Goal: Task Accomplishment & Management: Complete application form

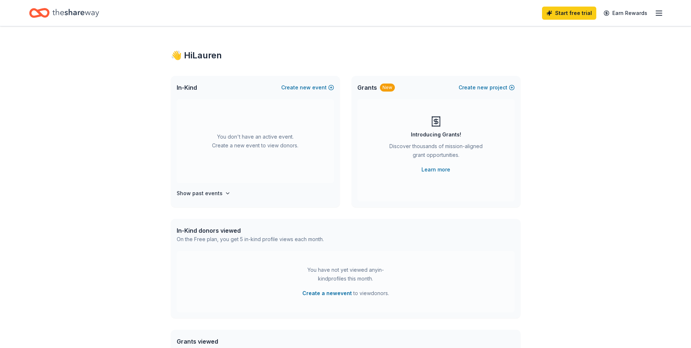
click at [71, 9] on icon "Home" at bounding box center [75, 12] width 47 height 15
click at [658, 16] on icon "button" at bounding box center [659, 13] width 9 height 9
click at [573, 57] on link "Account" at bounding box center [571, 56] width 23 height 7
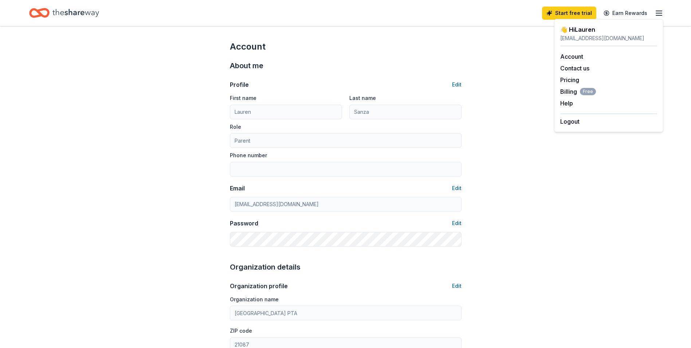
click at [660, 15] on line "button" at bounding box center [659, 15] width 6 height 0
click at [88, 16] on icon "Home" at bounding box center [75, 12] width 47 height 15
click at [73, 8] on icon "Home" at bounding box center [75, 12] width 47 height 15
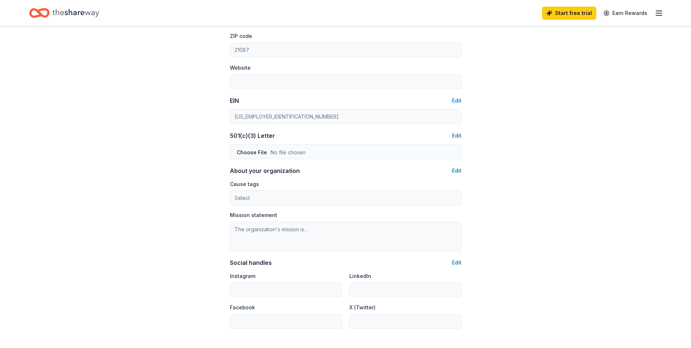
scroll to position [381, 0]
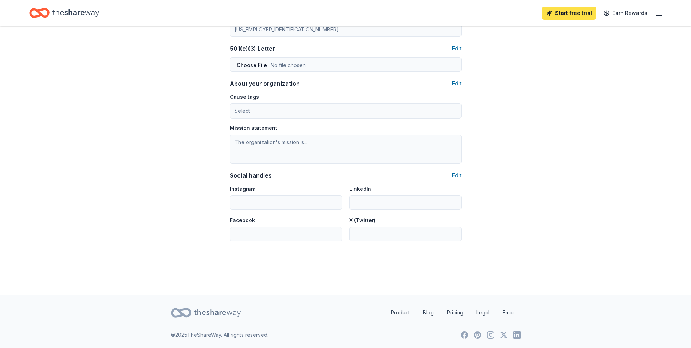
click at [568, 12] on link "Start free trial" at bounding box center [569, 13] width 54 height 13
click at [660, 13] on icon "button" at bounding box center [659, 13] width 9 height 9
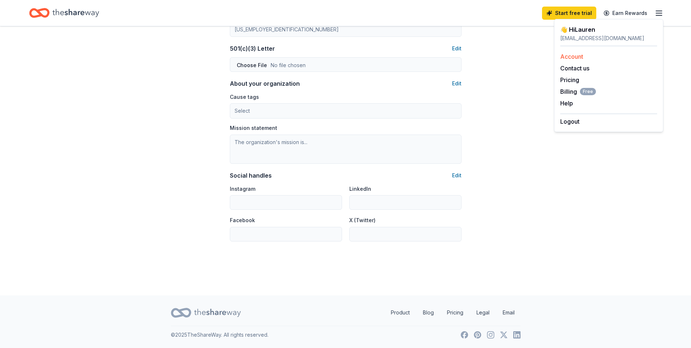
click at [567, 55] on link "Account" at bounding box center [571, 56] width 23 height 7
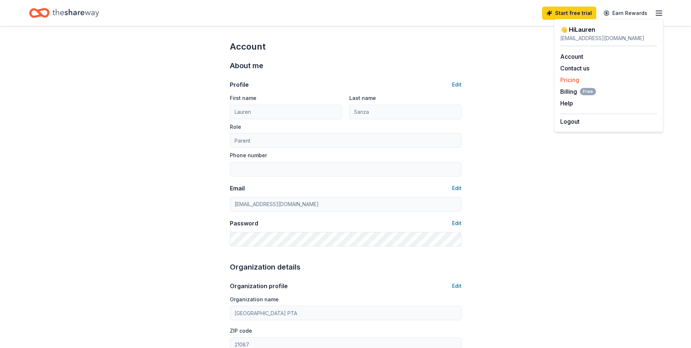
click at [568, 79] on link "Pricing" at bounding box center [569, 79] width 19 height 7
click at [55, 12] on icon "Home" at bounding box center [75, 12] width 47 height 15
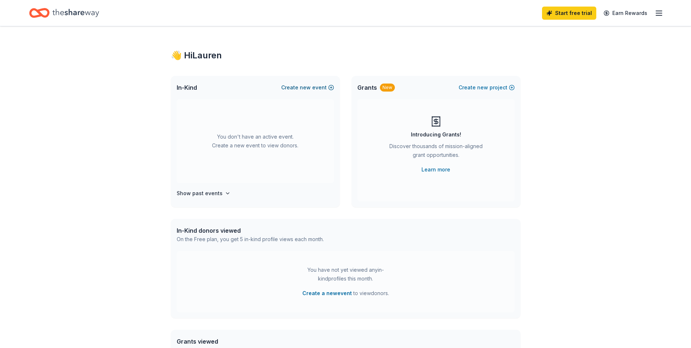
click at [312, 88] on button "Create new event" at bounding box center [307, 87] width 53 height 9
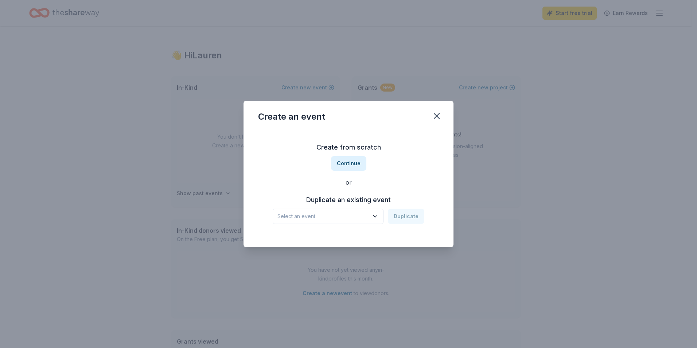
click at [350, 216] on span "Select an event" at bounding box center [322, 216] width 91 height 9
click at [345, 237] on div "[GEOGRAPHIC_DATA] Silent Auction" at bounding box center [324, 235] width 89 height 9
click at [348, 217] on div "[GEOGRAPHIC_DATA] Silent Auction" at bounding box center [322, 216] width 91 height 9
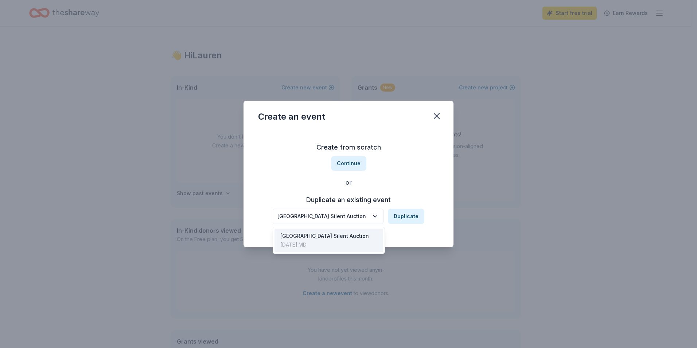
click at [399, 184] on div "Create from scratch Continue or Duplicate an existing event Kingsville Elementa…" at bounding box center [348, 183] width 181 height 106
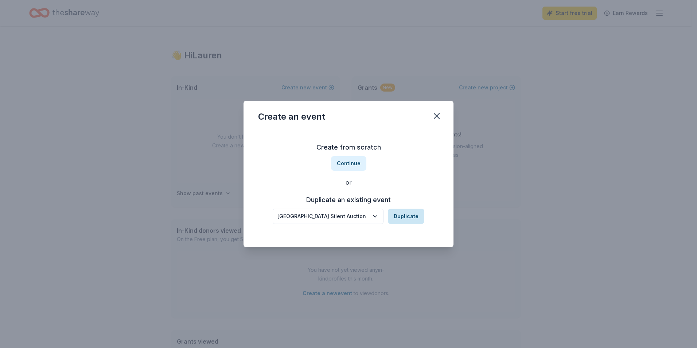
click at [406, 215] on button "Duplicate" at bounding box center [406, 215] width 36 height 15
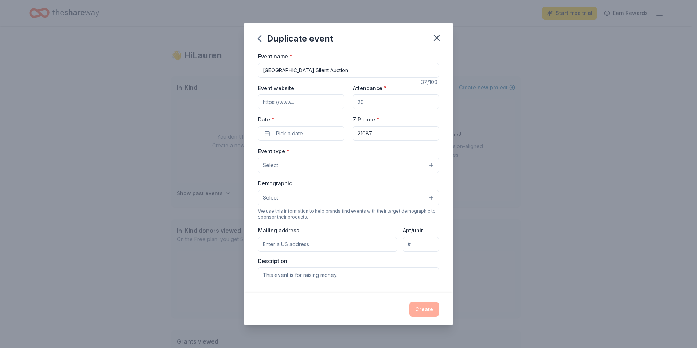
click at [295, 101] on input "Event website" at bounding box center [301, 101] width 86 height 15
click at [378, 102] on input "Attendance *" at bounding box center [396, 101] width 86 height 15
click at [357, 103] on input "Attendance *" at bounding box center [396, 101] width 86 height 15
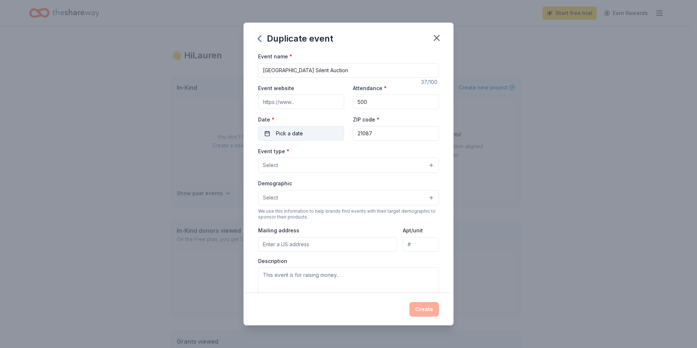
type input "500"
click at [301, 135] on span "Pick a date" at bounding box center [289, 133] width 27 height 9
click at [342, 153] on button "Go to next month" at bounding box center [339, 153] width 10 height 10
click at [335, 227] on button "25" at bounding box center [338, 228] width 13 height 13
click at [435, 142] on div "Event name * Kingsville Elementary Silent Auction 37 /100 Event website Attenda…" at bounding box center [348, 172] width 210 height 241
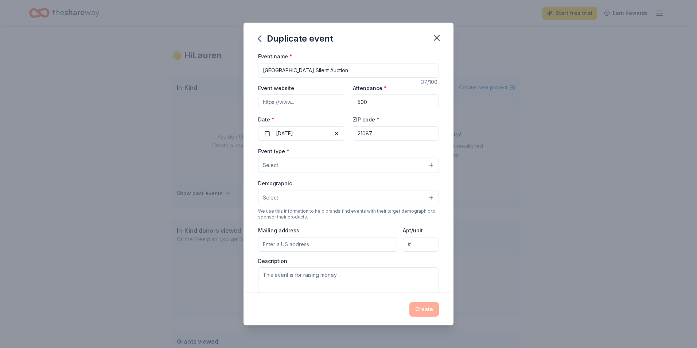
click at [302, 198] on button "Select" at bounding box center [348, 197] width 181 height 15
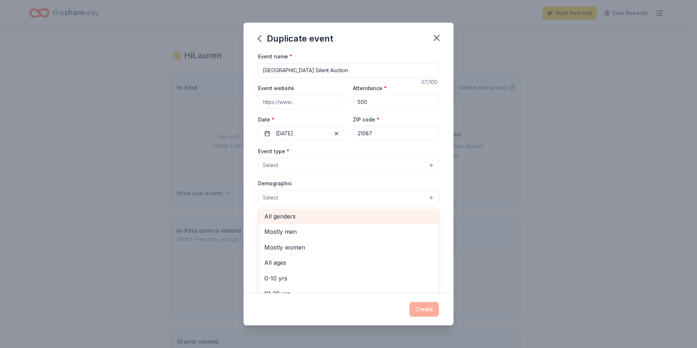
click at [285, 216] on span "All genders" at bounding box center [348, 215] width 168 height 9
click at [295, 164] on div "Event type * Select Demographic All genders Mostly men Mostly women All ages 0-…" at bounding box center [348, 223] width 181 height 154
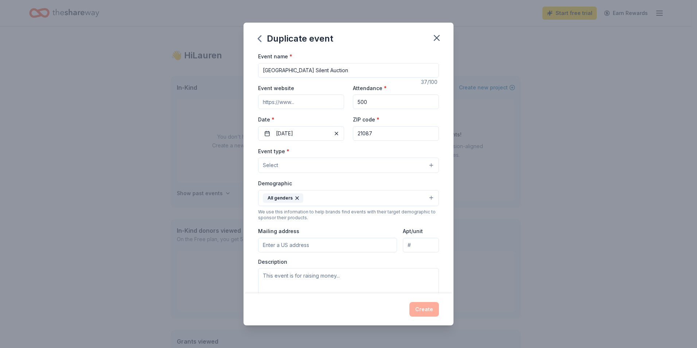
click at [295, 164] on button "Select" at bounding box center [348, 164] width 181 height 15
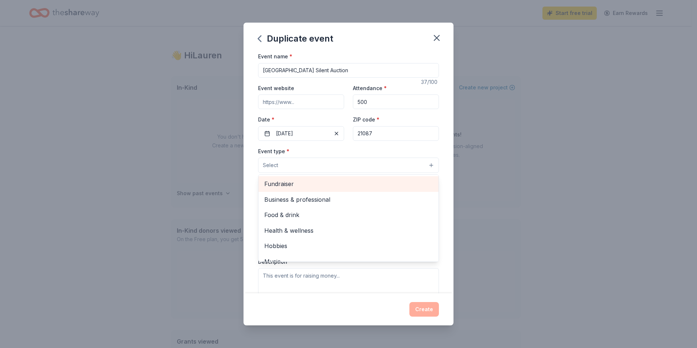
click at [281, 182] on span "Fundraiser" at bounding box center [348, 183] width 168 height 9
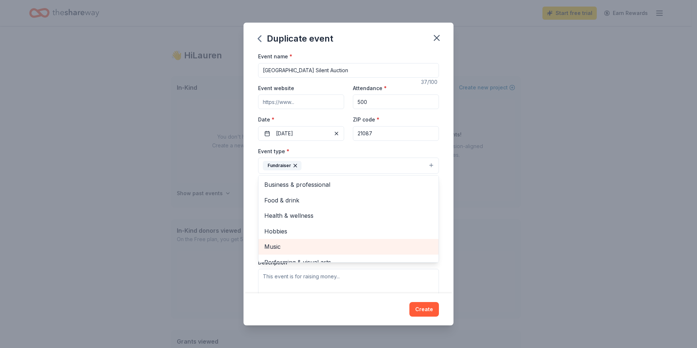
scroll to position [9, 0]
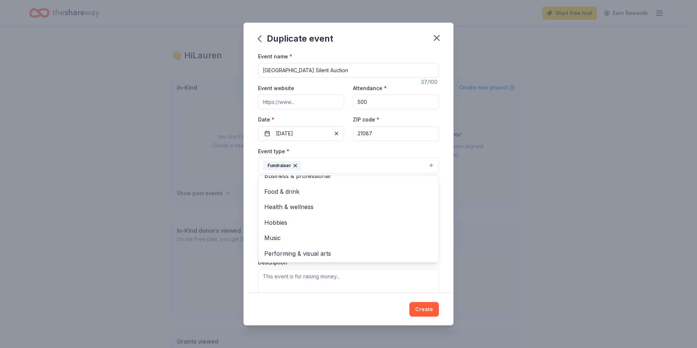
click at [447, 147] on div "Event name * Kingsville Elementary Silent Auction 37 /100 Event website Attenda…" at bounding box center [348, 172] width 210 height 241
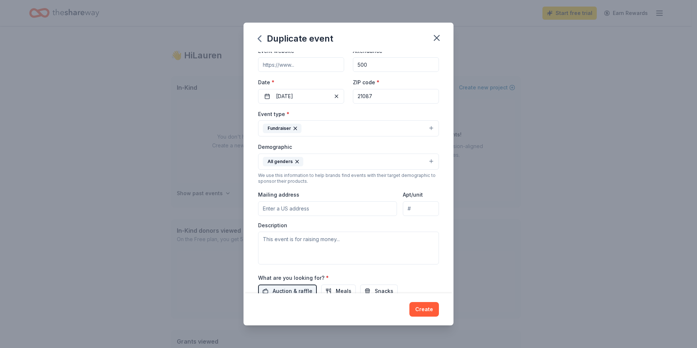
scroll to position [73, 0]
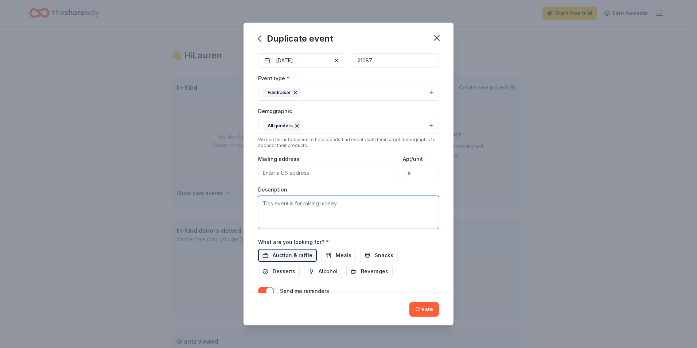
click at [317, 215] on textarea at bounding box center [348, 212] width 181 height 33
paste textarea "Your contribution will help us raise funds to support student programs and acti…"
click at [305, 208] on textarea "Your contribution will help us raise funds to support student programs and acti…" at bounding box center [348, 212] width 181 height 33
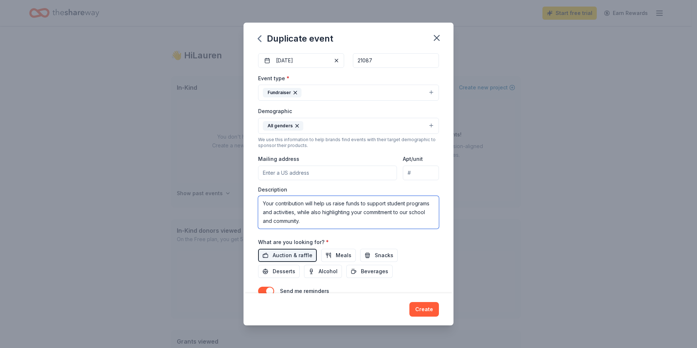
click at [353, 223] on textarea "Your contribution will help us raise funds to support student programs and acti…" at bounding box center [348, 212] width 181 height 33
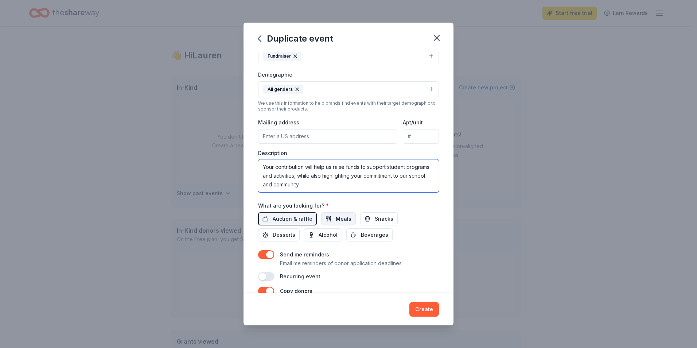
type textarea "Your contribution will help us raise funds to support student programs and acti…"
click at [337, 217] on span "Meals" at bounding box center [344, 218] width 16 height 9
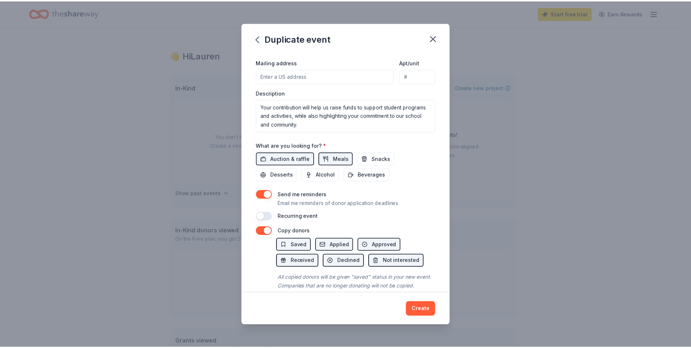
scroll to position [189, 0]
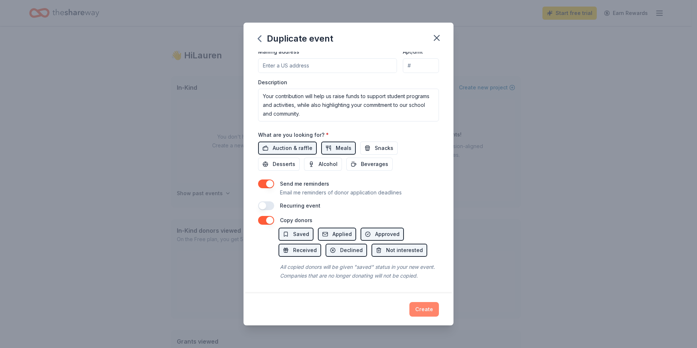
click at [428, 308] on button "Create" at bounding box center [424, 309] width 30 height 15
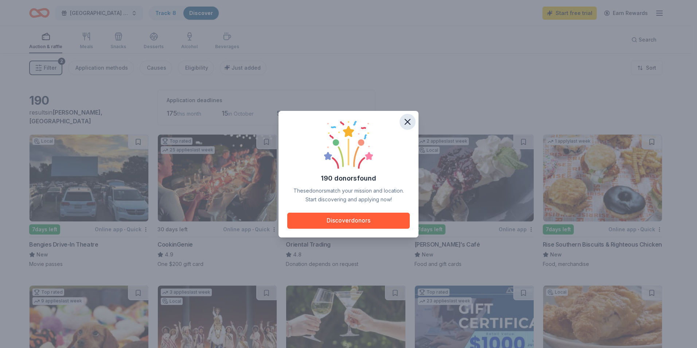
click at [411, 120] on icon "button" at bounding box center [407, 122] width 10 height 10
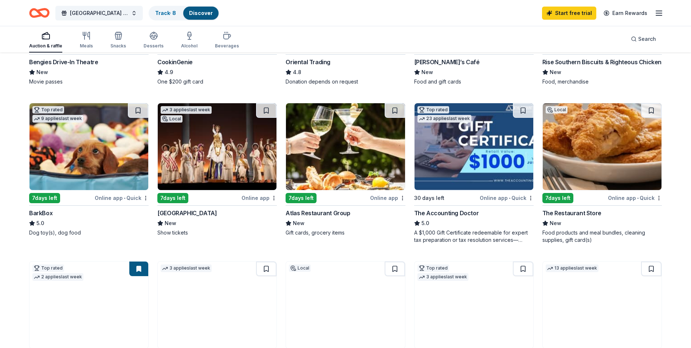
scroll to position [291, 0]
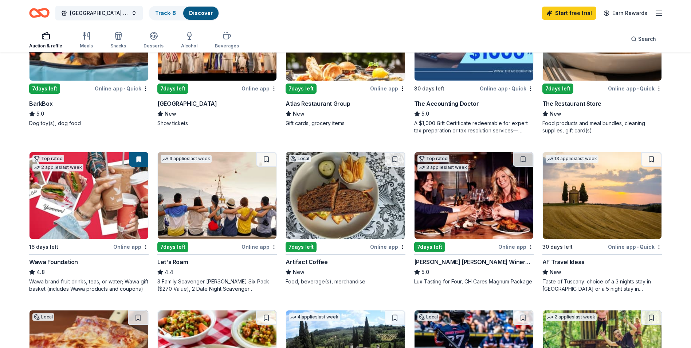
click at [127, 246] on div "Online app" at bounding box center [130, 246] width 35 height 9
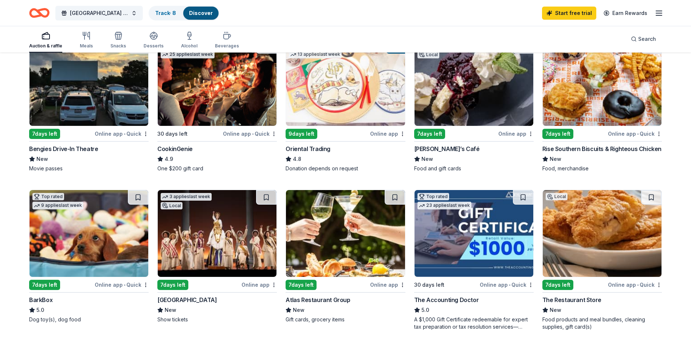
scroll to position [146, 0]
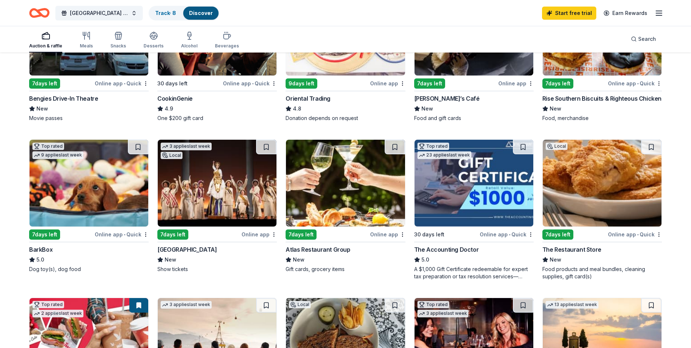
click at [63, 183] on img at bounding box center [89, 183] width 119 height 87
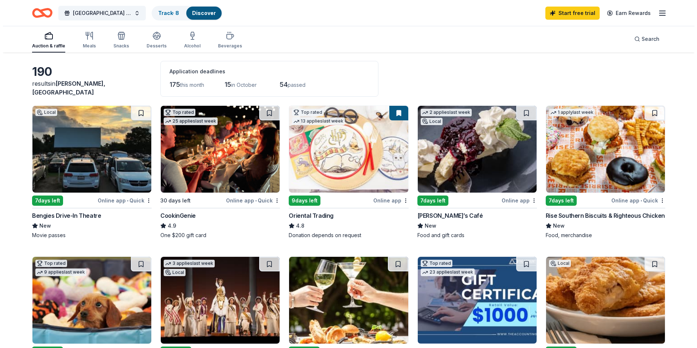
scroll to position [0, 0]
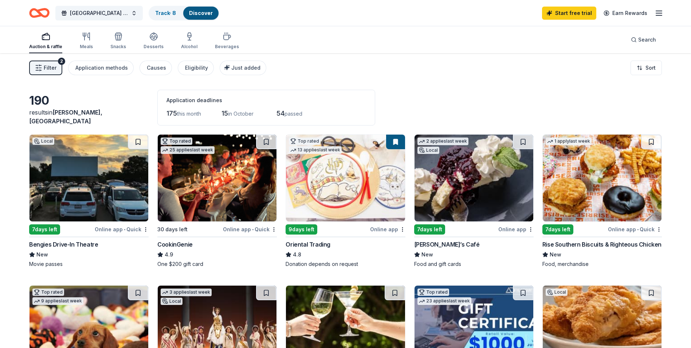
click at [48, 69] on span "Filter" at bounding box center [50, 67] width 13 height 9
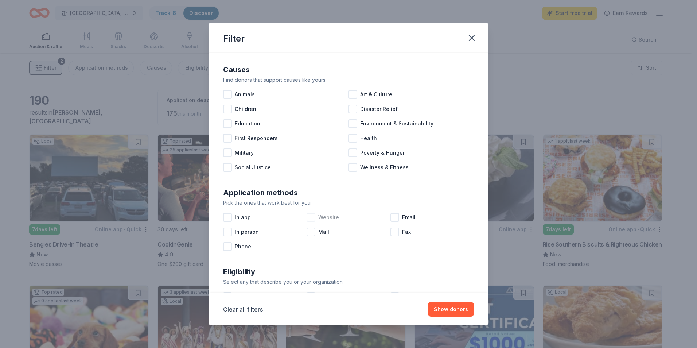
click at [312, 213] on div at bounding box center [310, 217] width 9 height 9
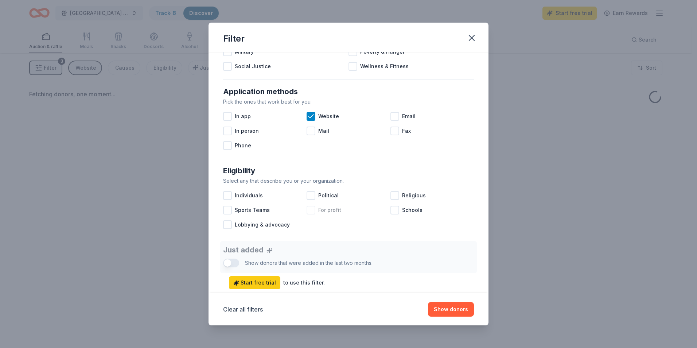
scroll to position [146, 0]
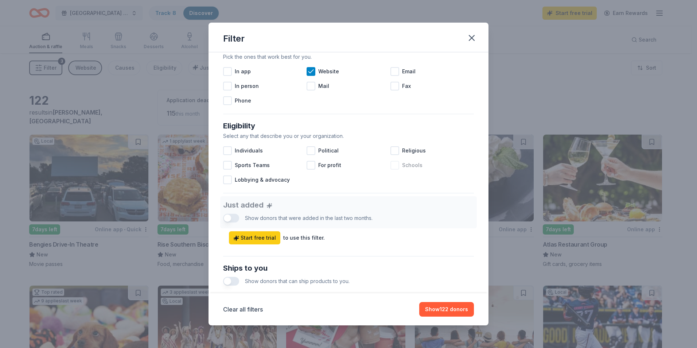
click at [402, 166] on span "Schools" at bounding box center [412, 165] width 20 height 9
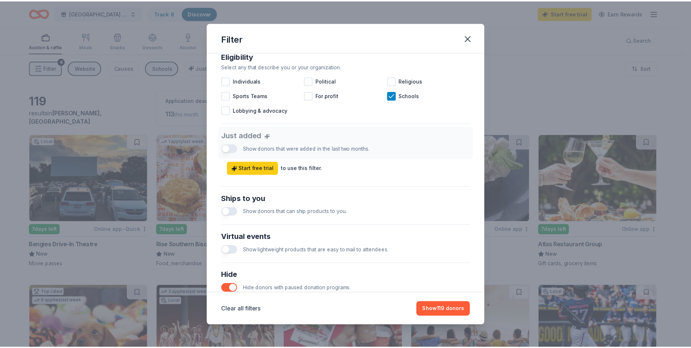
scroll to position [219, 0]
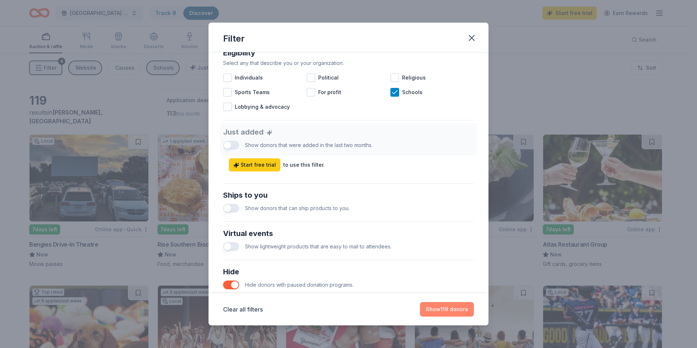
click at [443, 310] on button "Show 119 donors" at bounding box center [447, 309] width 54 height 15
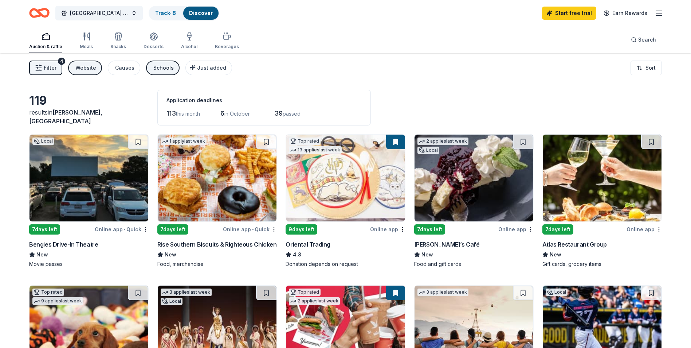
click at [101, 183] on img at bounding box center [89, 177] width 119 height 87
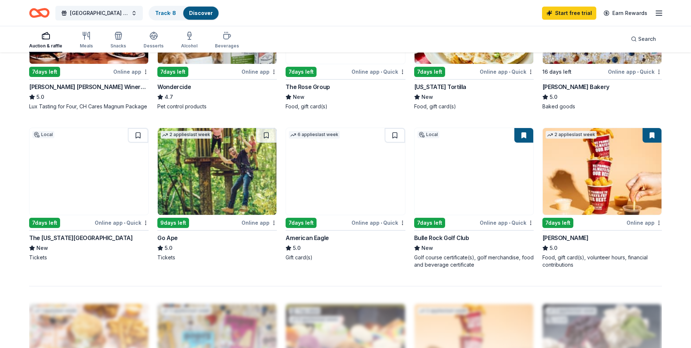
scroll to position [474, 0]
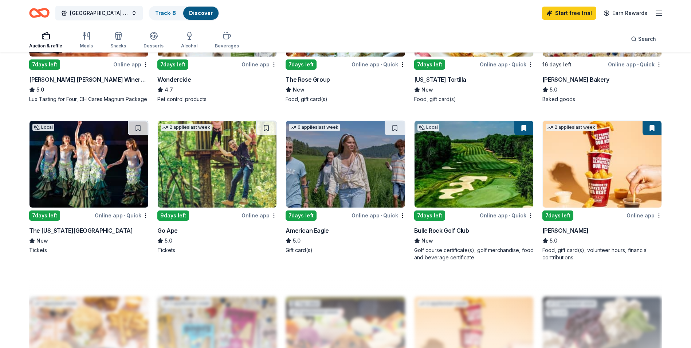
click at [489, 174] on img at bounding box center [474, 164] width 119 height 87
click at [609, 178] on img at bounding box center [602, 164] width 119 height 87
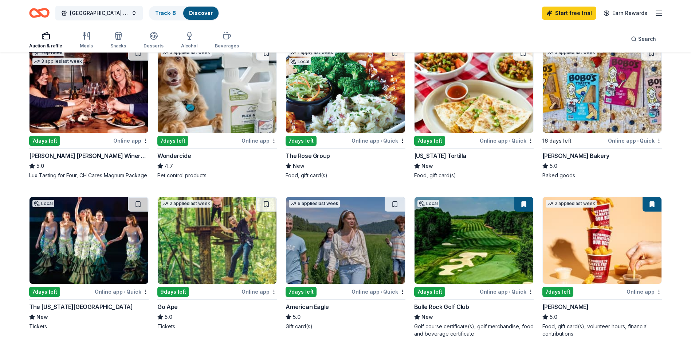
scroll to position [401, 0]
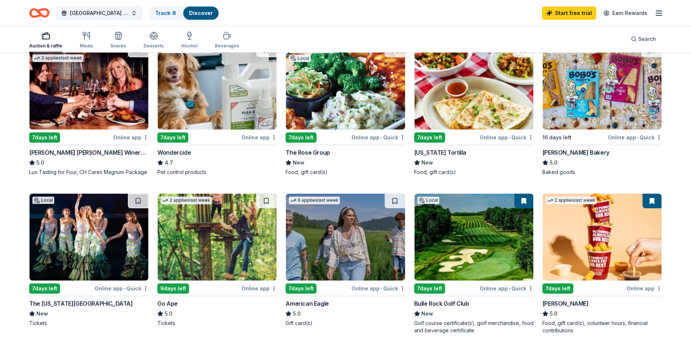
click at [349, 256] on img at bounding box center [345, 236] width 119 height 87
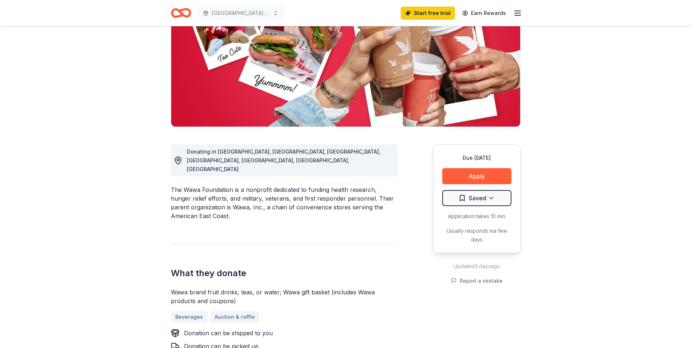
scroll to position [109, 0]
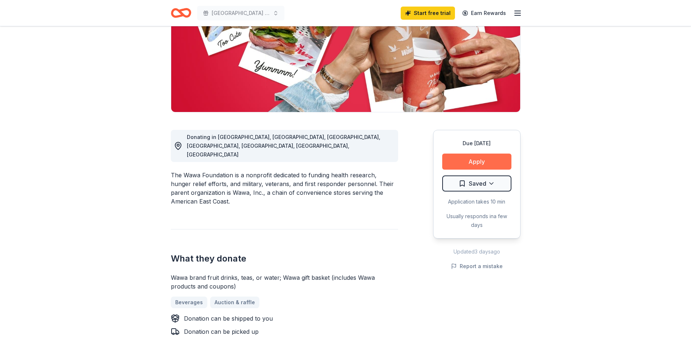
click at [459, 162] on button "Apply" at bounding box center [476, 161] width 69 height 16
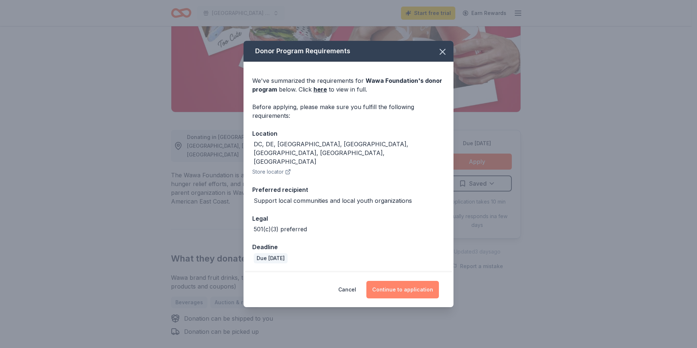
click at [392, 281] on button "Continue to application" at bounding box center [402, 289] width 73 height 17
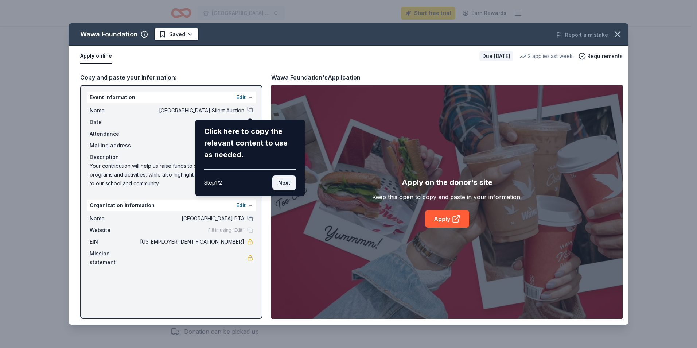
click at [283, 183] on button "Next" at bounding box center [284, 182] width 24 height 15
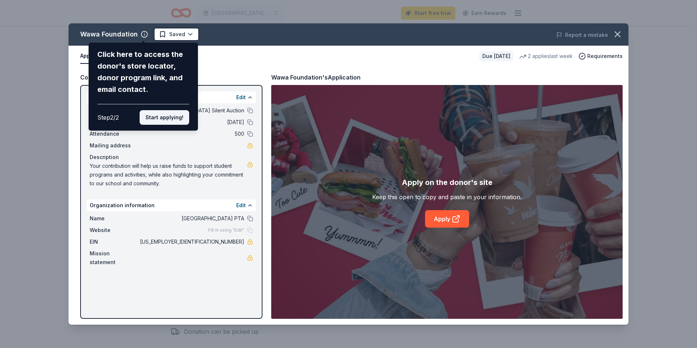
click at [163, 116] on button "Start applying!" at bounding box center [165, 117] width 50 height 15
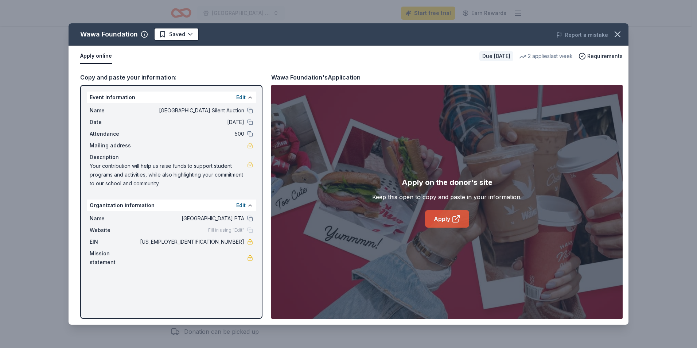
click at [439, 217] on link "Apply" at bounding box center [447, 218] width 44 height 17
click at [619, 33] on icon "button" at bounding box center [617, 34] width 10 height 10
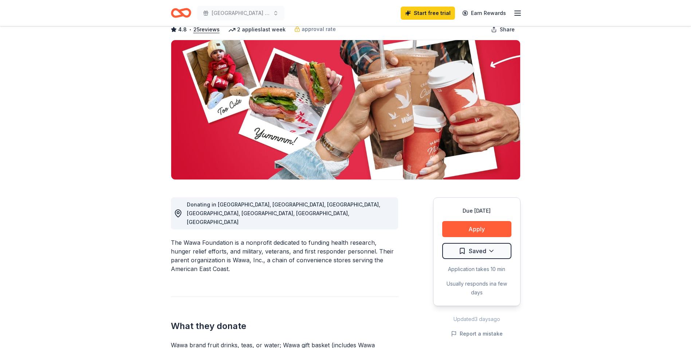
scroll to position [0, 0]
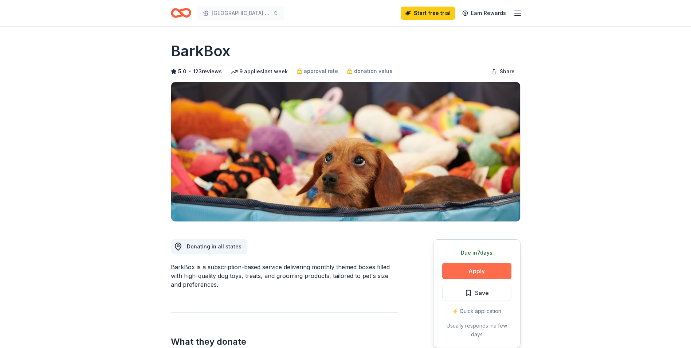
click at [467, 277] on button "Apply" at bounding box center [476, 271] width 69 height 16
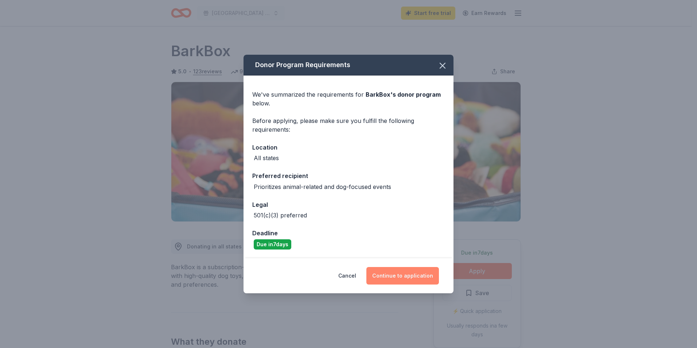
click at [390, 277] on button "Continue to application" at bounding box center [402, 275] width 73 height 17
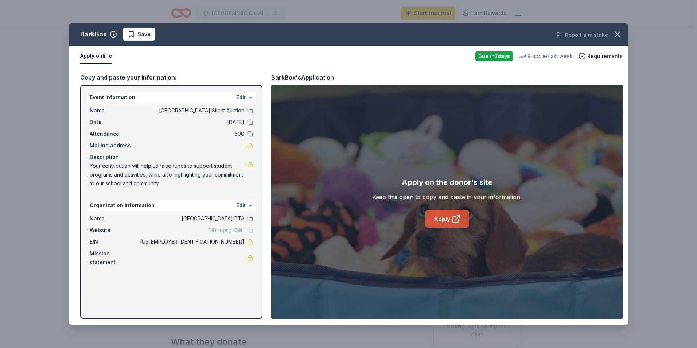
click at [446, 221] on link "Apply" at bounding box center [447, 218] width 44 height 17
click at [617, 34] on icon "button" at bounding box center [617, 34] width 5 height 5
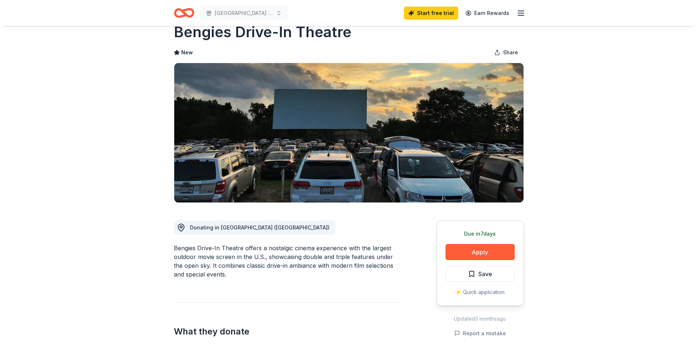
scroll to position [36, 0]
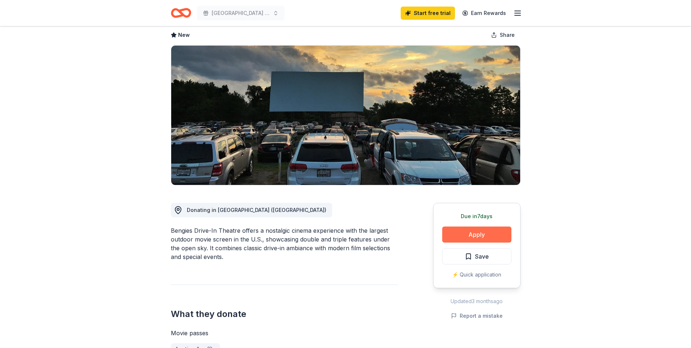
click at [464, 235] on button "Apply" at bounding box center [476, 234] width 69 height 16
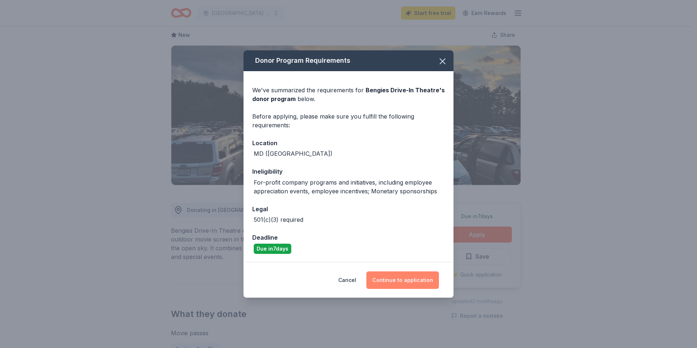
click at [400, 282] on button "Continue to application" at bounding box center [402, 279] width 73 height 17
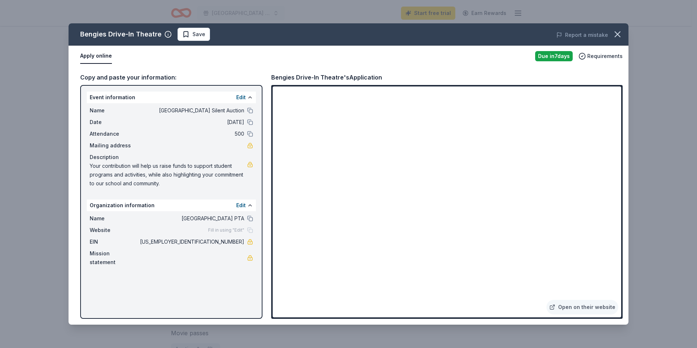
drag, startPoint x: 216, startPoint y: 242, endPoint x: 247, endPoint y: 244, distance: 31.4
click at [247, 244] on div "EIN 23-7031129" at bounding box center [171, 241] width 163 height 9
drag, startPoint x: 244, startPoint y: 242, endPoint x: 216, endPoint y: 240, distance: 27.4
click at [216, 240] on span "[US_EMPLOYER_IDENTIFICATION_NUMBER]" at bounding box center [191, 241] width 106 height 9
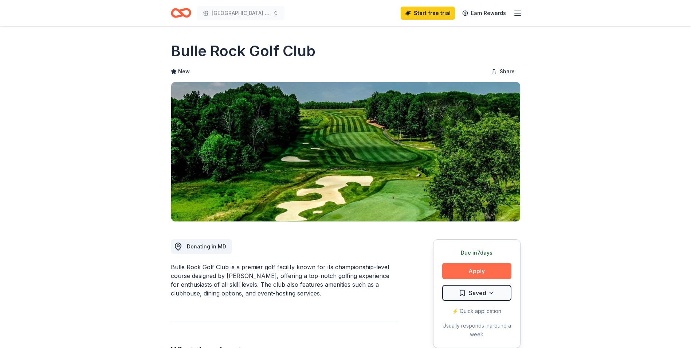
click at [476, 269] on button "Apply" at bounding box center [476, 271] width 69 height 16
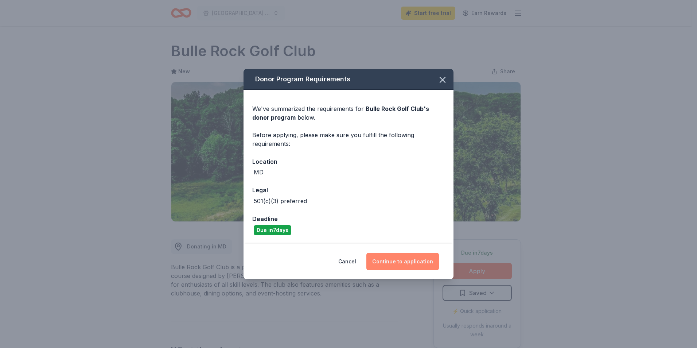
click at [398, 263] on button "Continue to application" at bounding box center [402, 260] width 73 height 17
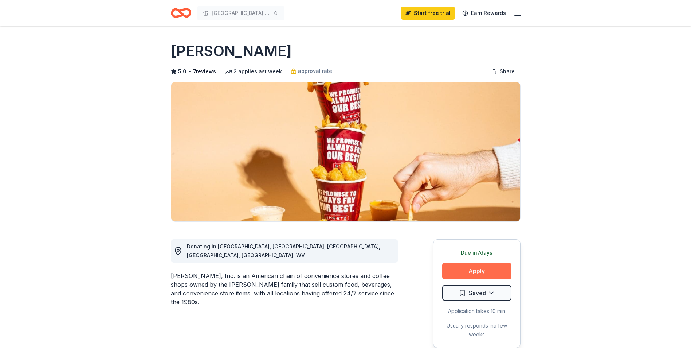
click at [487, 267] on button "Apply" at bounding box center [476, 271] width 69 height 16
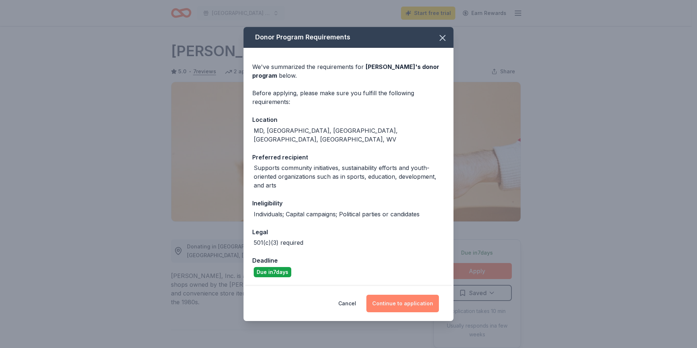
click at [412, 296] on button "Continue to application" at bounding box center [402, 302] width 73 height 17
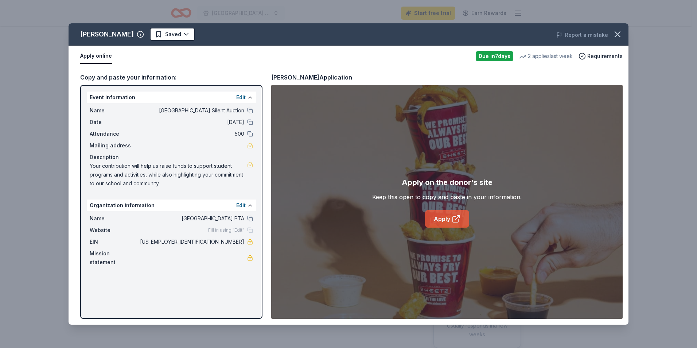
click at [449, 215] on link "Apply" at bounding box center [447, 218] width 44 height 17
